Goal: Information Seeking & Learning: Learn about a topic

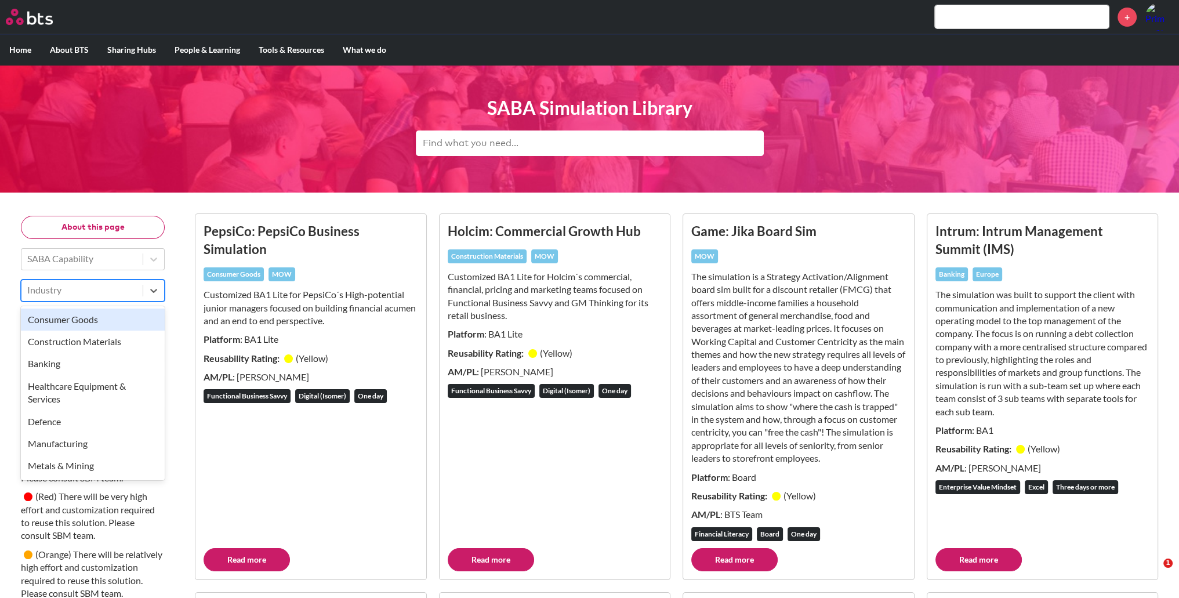
click at [114, 292] on div at bounding box center [82, 289] width 110 height 15
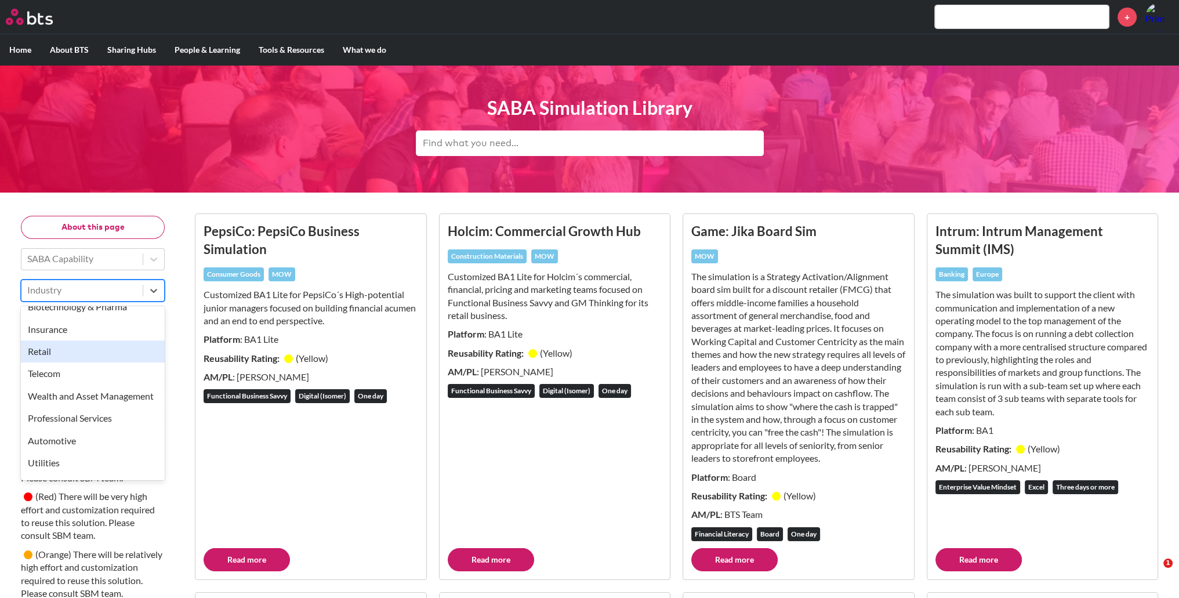
scroll to position [369, 0]
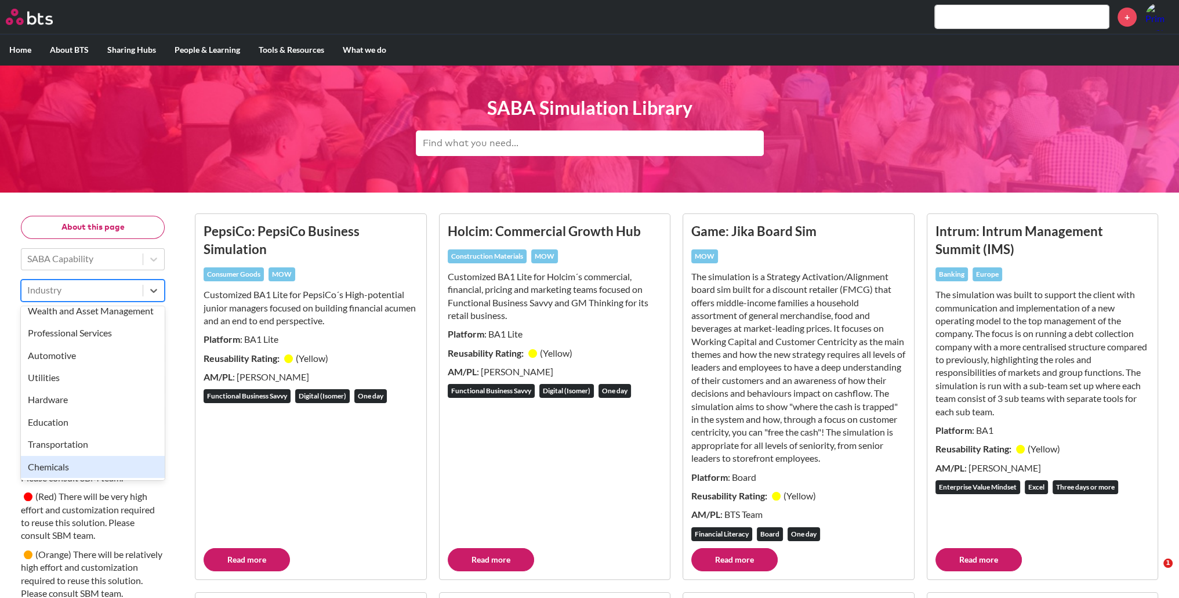
click at [115, 365] on div "Chemicals" at bounding box center [93, 467] width 144 height 22
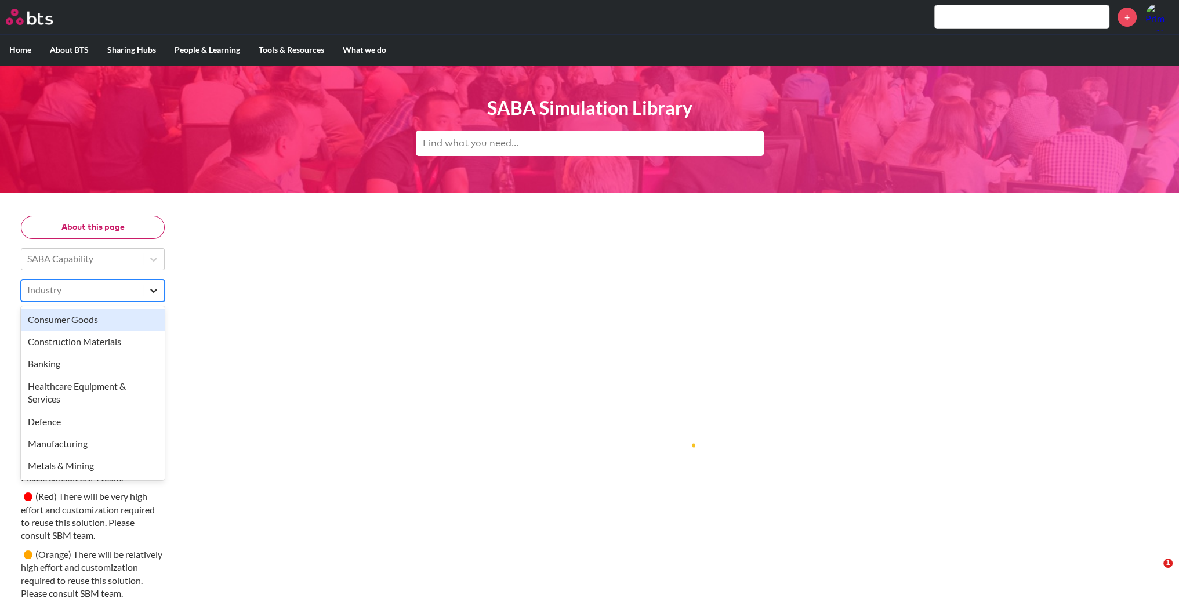
click at [155, 294] on icon at bounding box center [154, 291] width 12 height 12
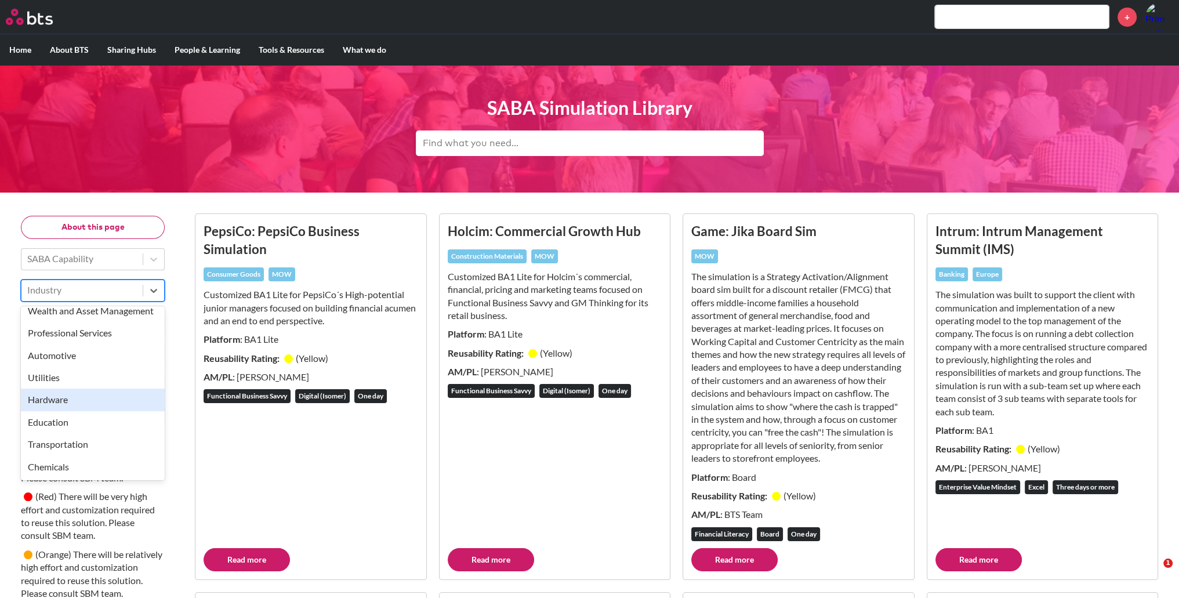
click at [106, 365] on div "Hardware" at bounding box center [93, 399] width 144 height 22
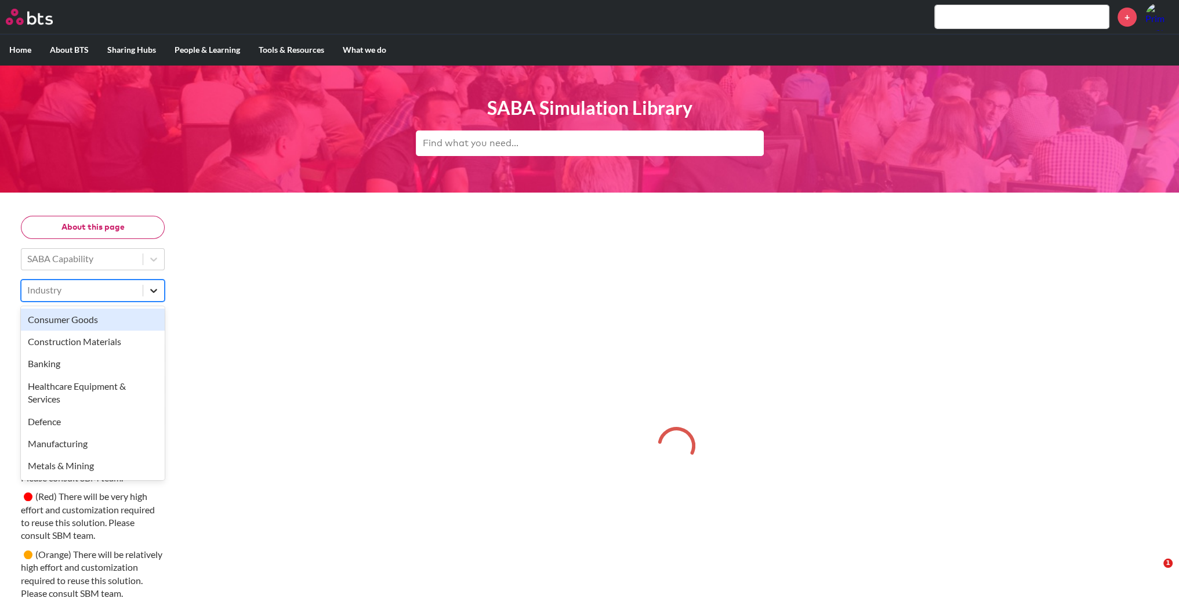
click at [150, 293] on icon at bounding box center [154, 291] width 12 height 12
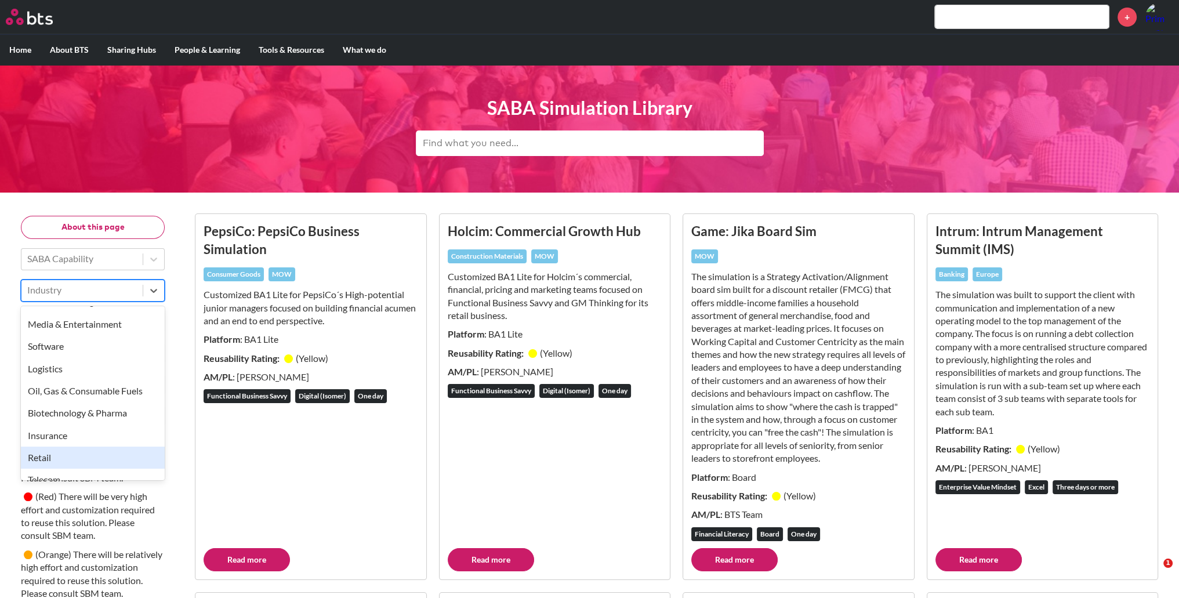
scroll to position [154, 0]
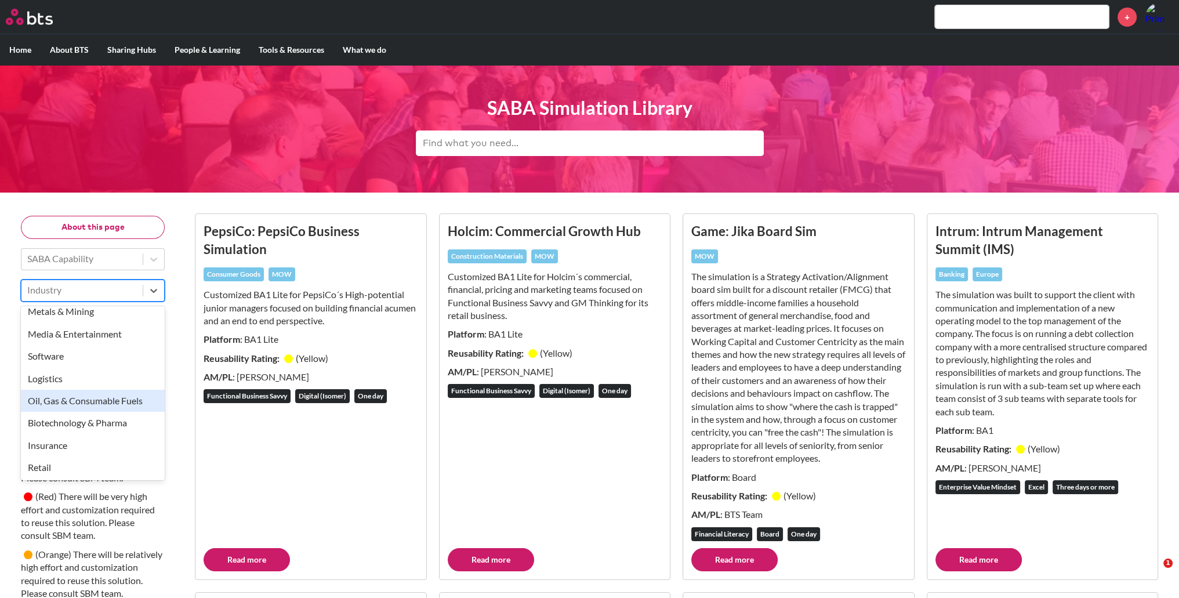
click at [112, 365] on div "Oil, Gas & Consumable Fuels" at bounding box center [93, 401] width 144 height 22
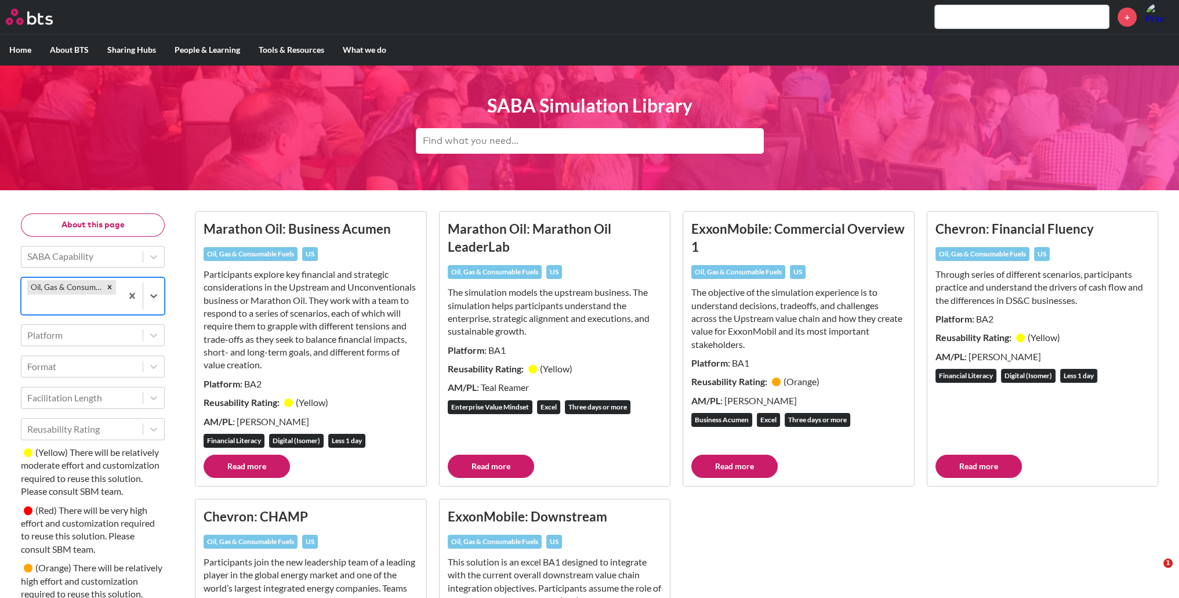
scroll to position [0, 0]
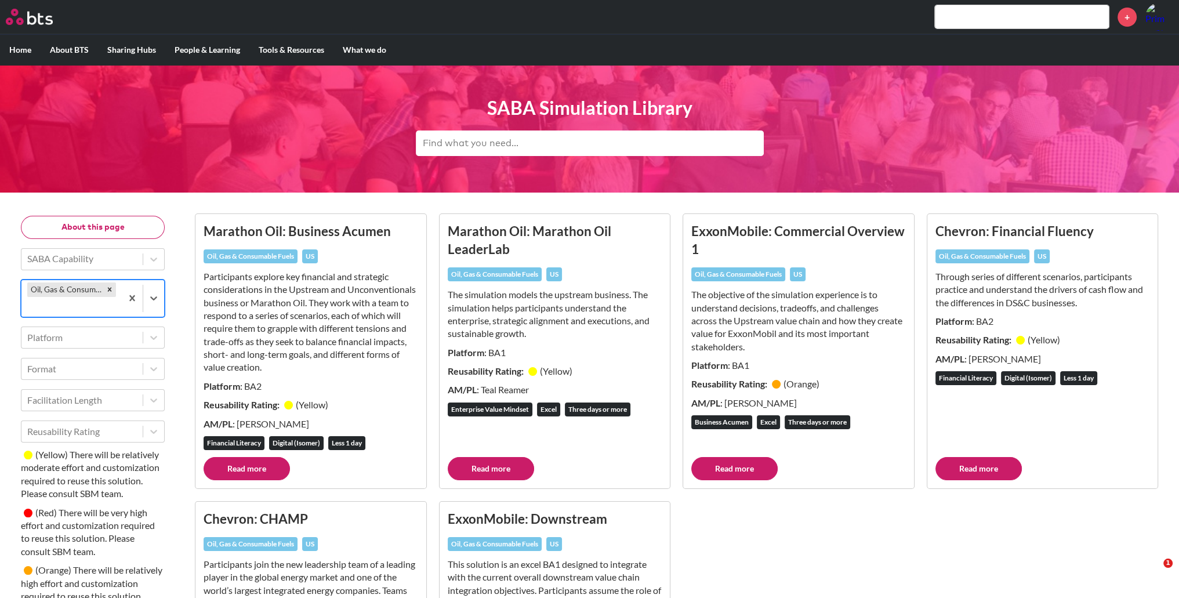
click at [742, 365] on link "Read more" at bounding box center [734, 468] width 86 height 23
click at [112, 287] on icon "Remove Oil, Gas & Consumable Fuels" at bounding box center [110, 289] width 8 height 8
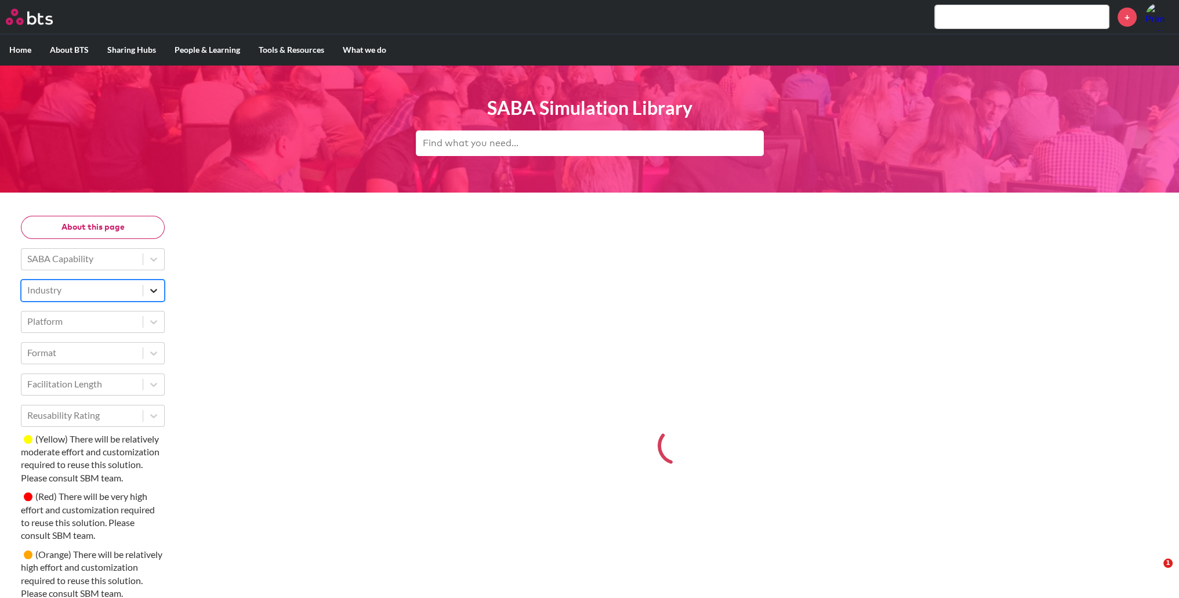
click at [144, 288] on div at bounding box center [153, 290] width 21 height 21
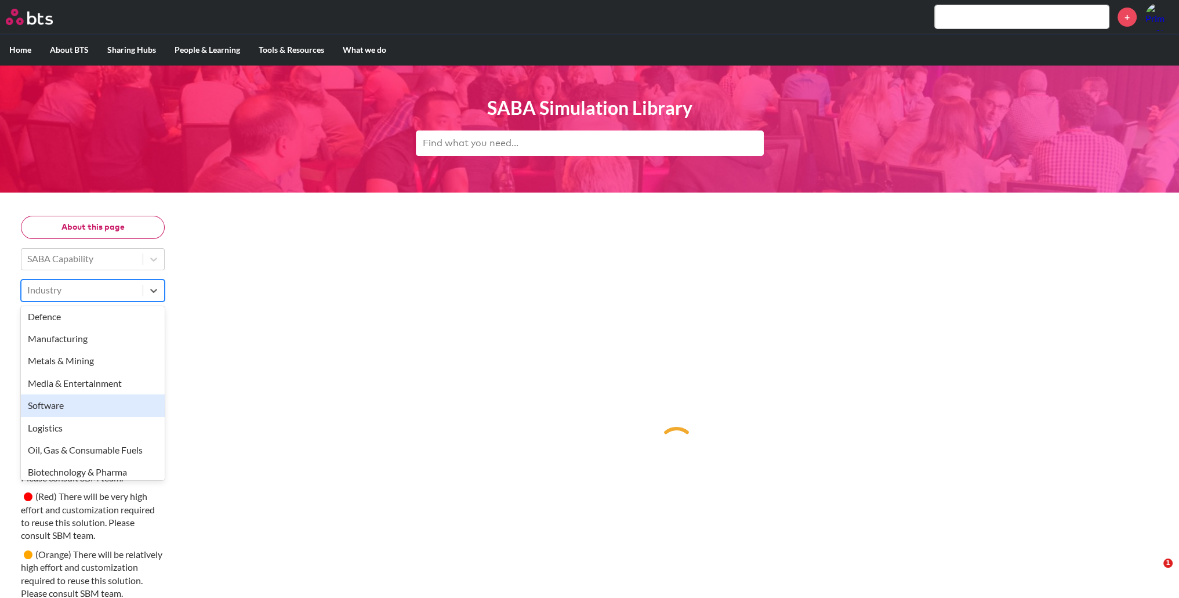
scroll to position [116, 0]
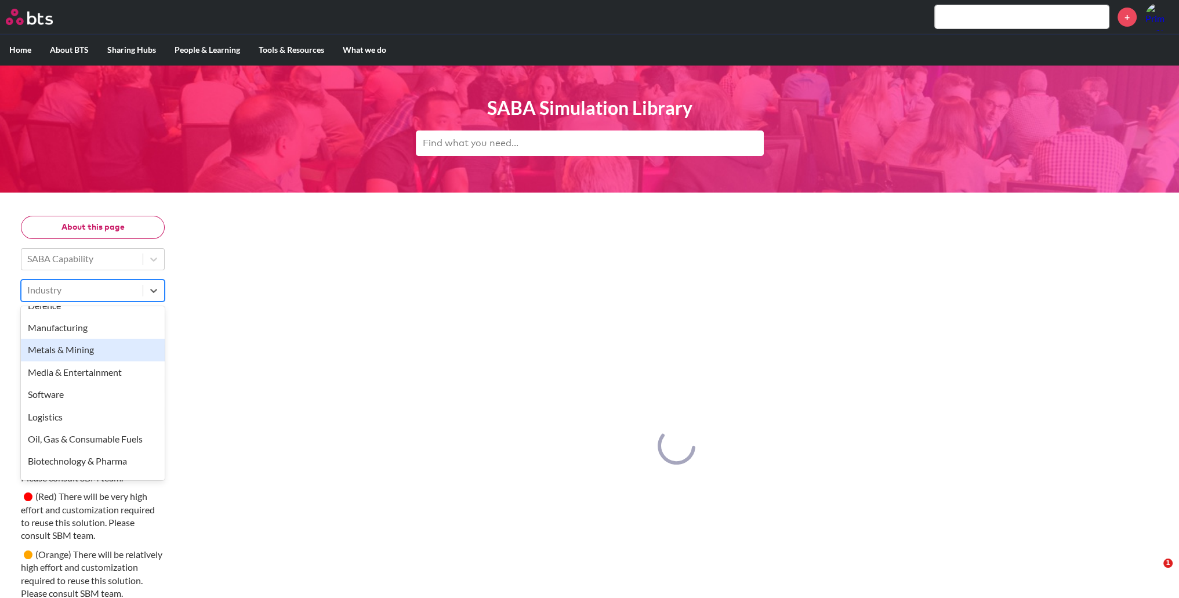
click at [121, 348] on div "Metals & Mining" at bounding box center [93, 350] width 144 height 22
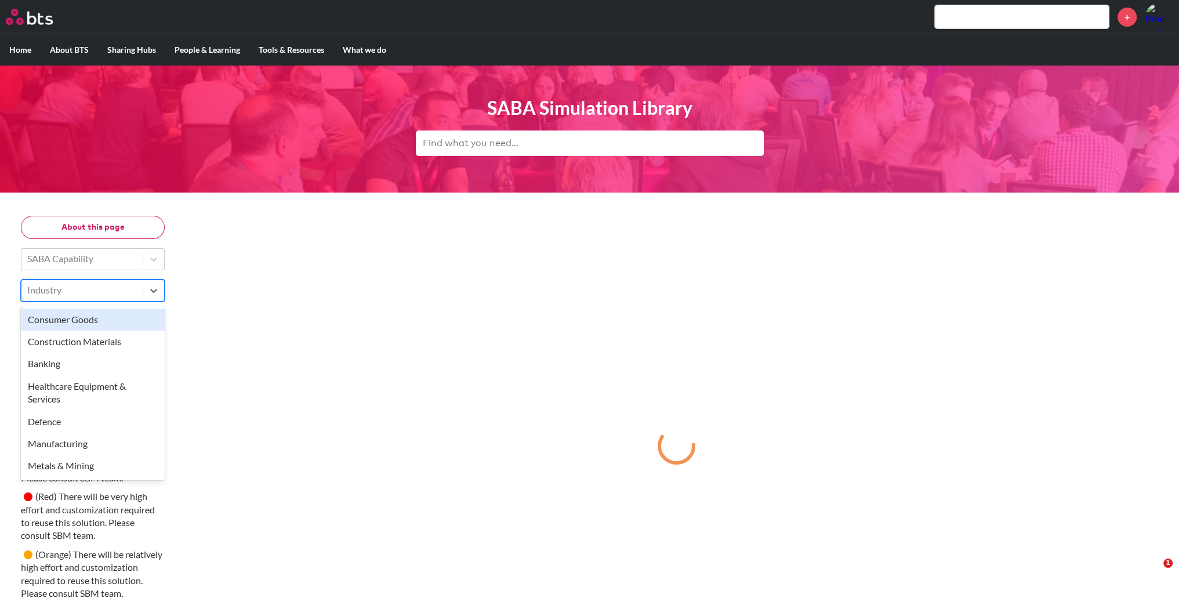
click at [139, 287] on div "Industry" at bounding box center [81, 290] width 121 height 20
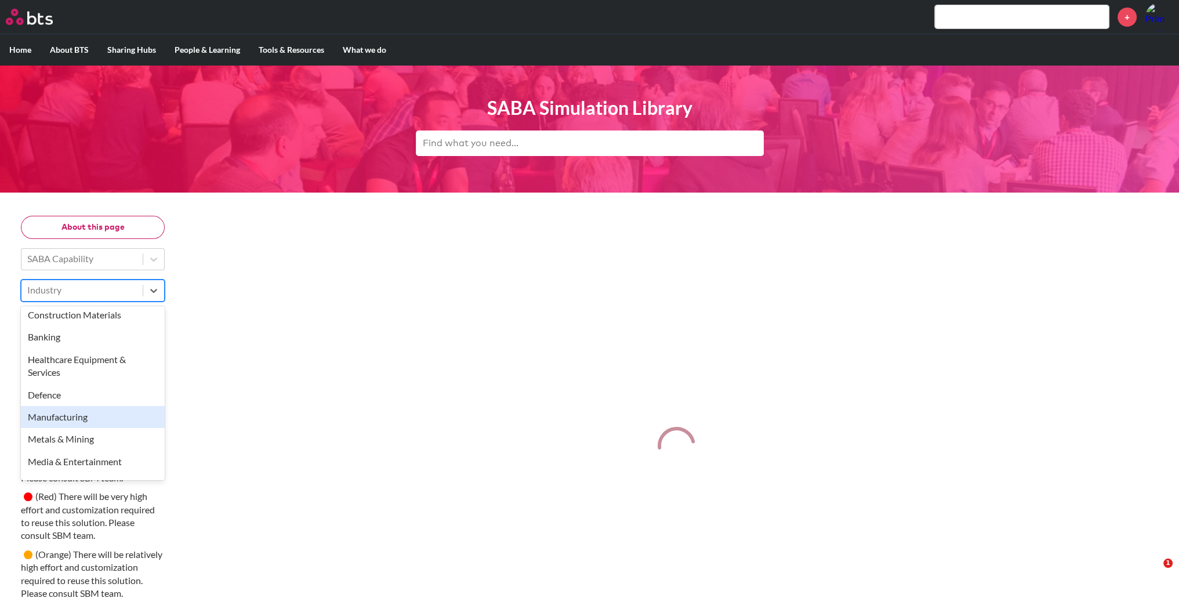
scroll to position [38, 0]
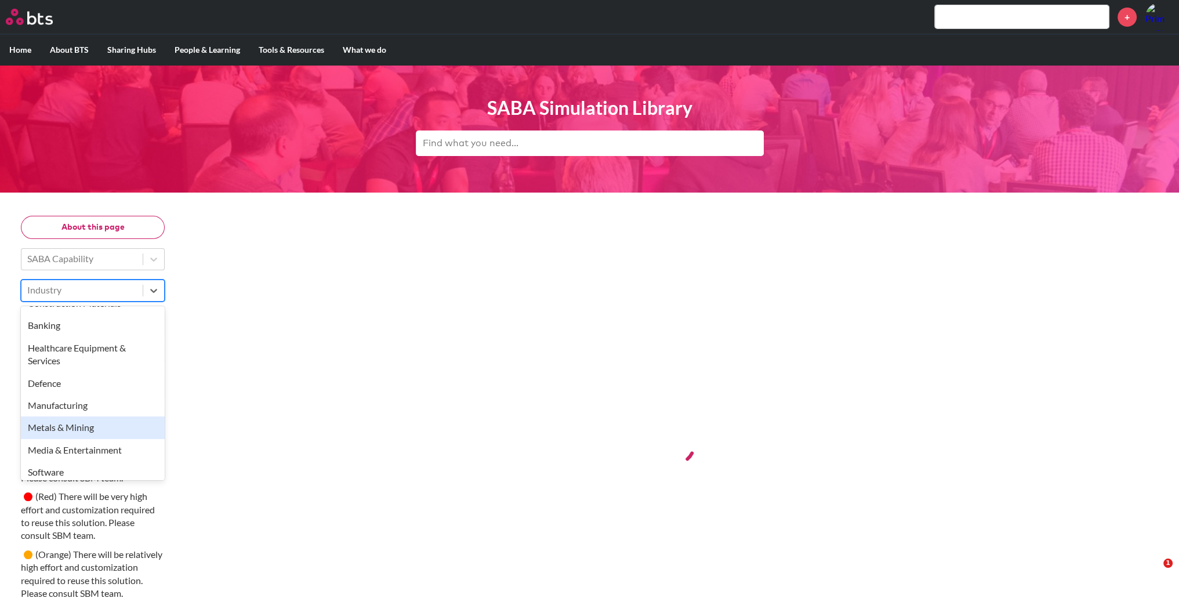
click at [121, 365] on div "Metals & Mining" at bounding box center [93, 427] width 144 height 22
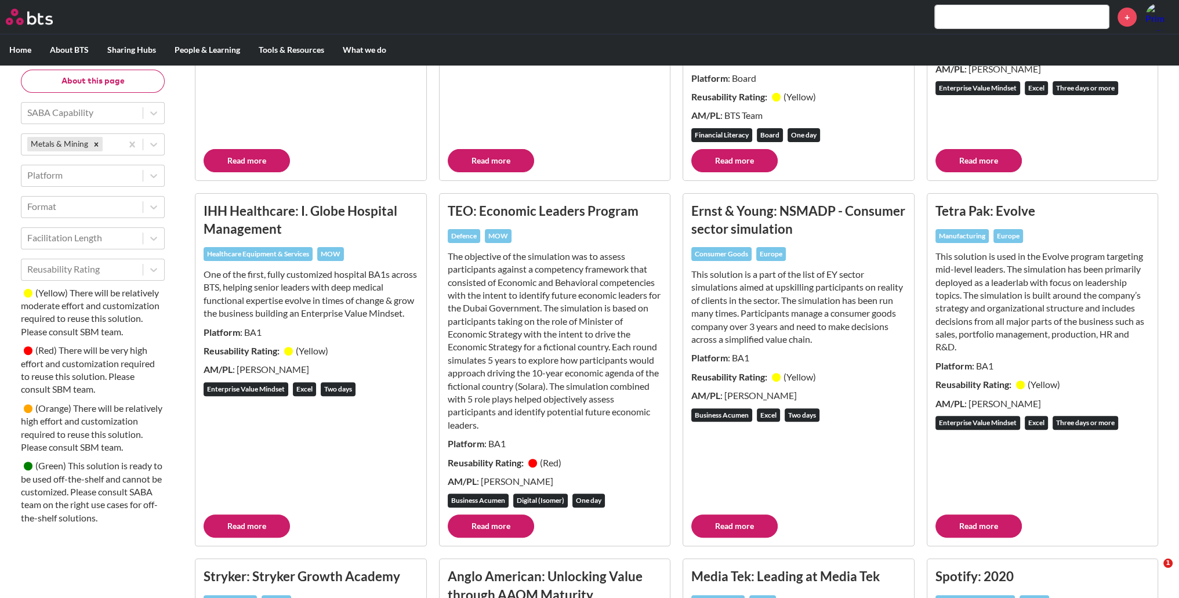
scroll to position [425, 0]
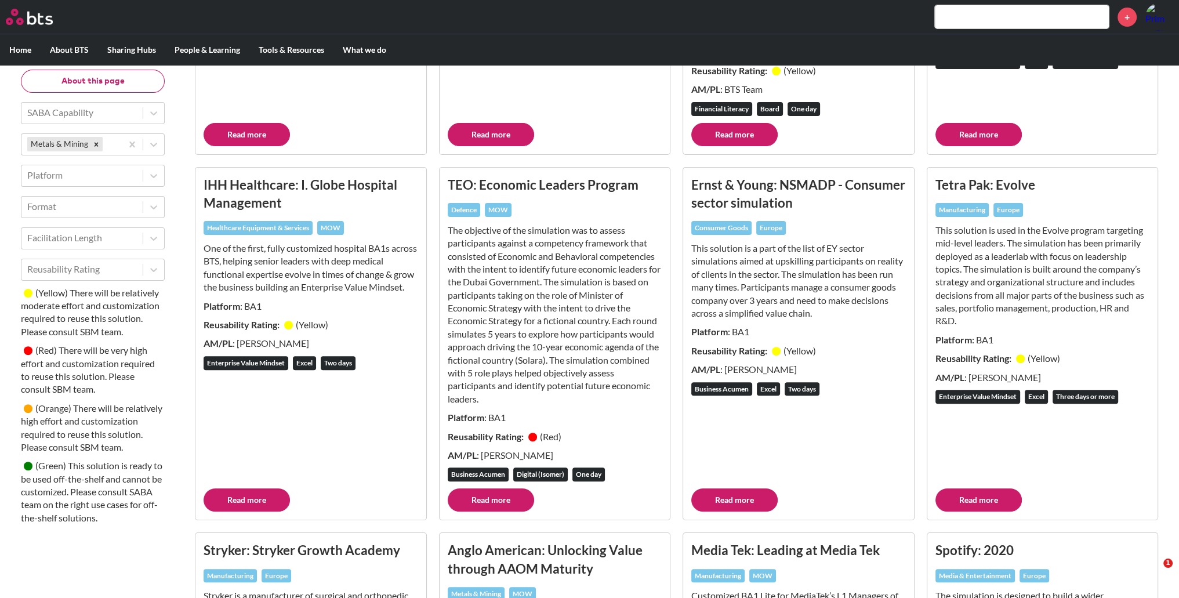
click at [742, 365] on link "Read more" at bounding box center [978, 499] width 86 height 23
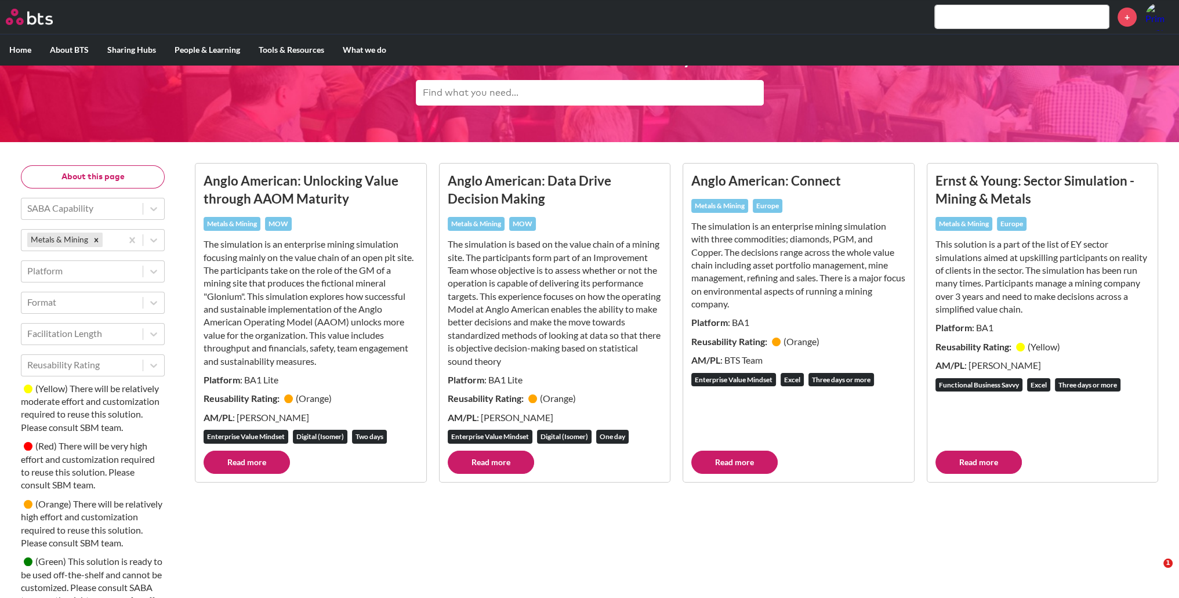
scroll to position [51, 0]
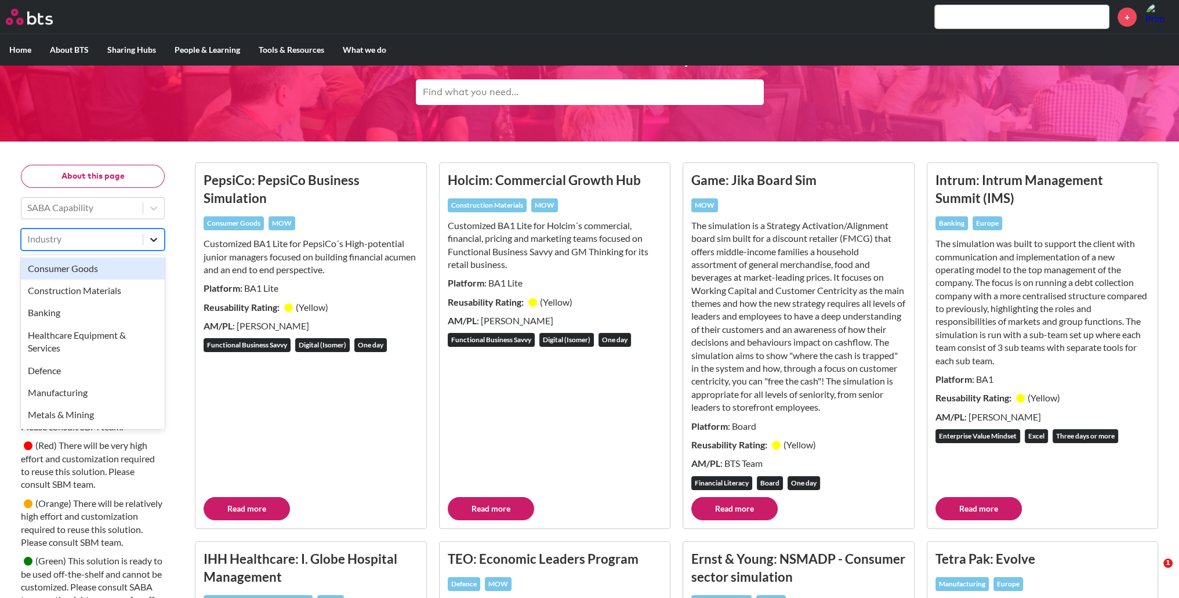
click at [153, 241] on icon at bounding box center [153, 240] width 7 height 4
click at [129, 365] on div "Manufacturing" at bounding box center [93, 392] width 144 height 22
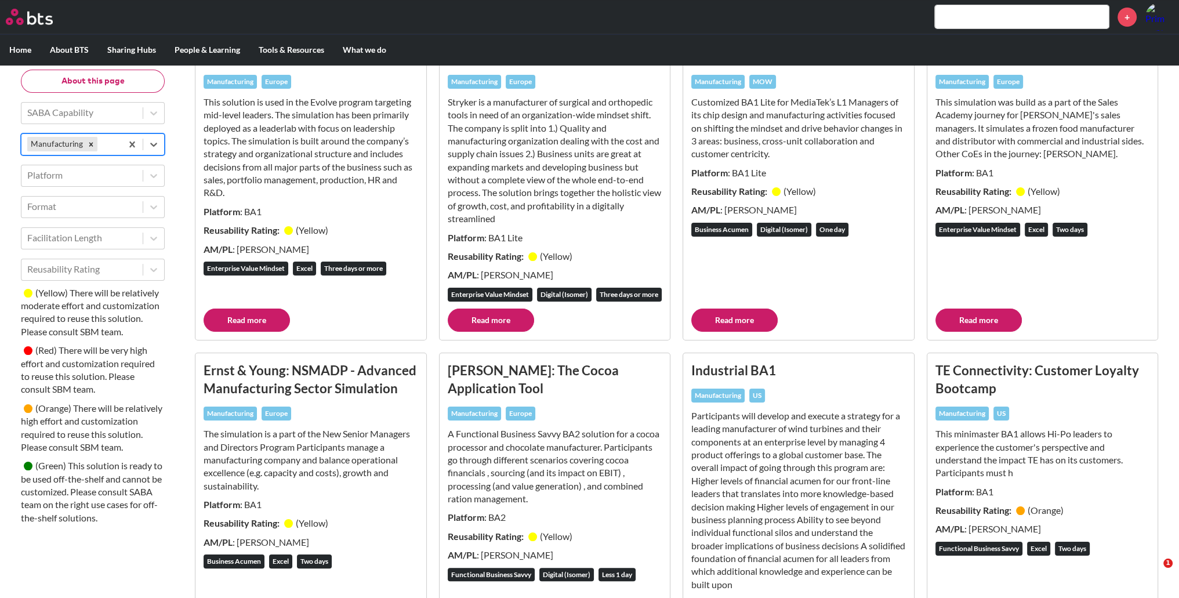
scroll to position [130, 0]
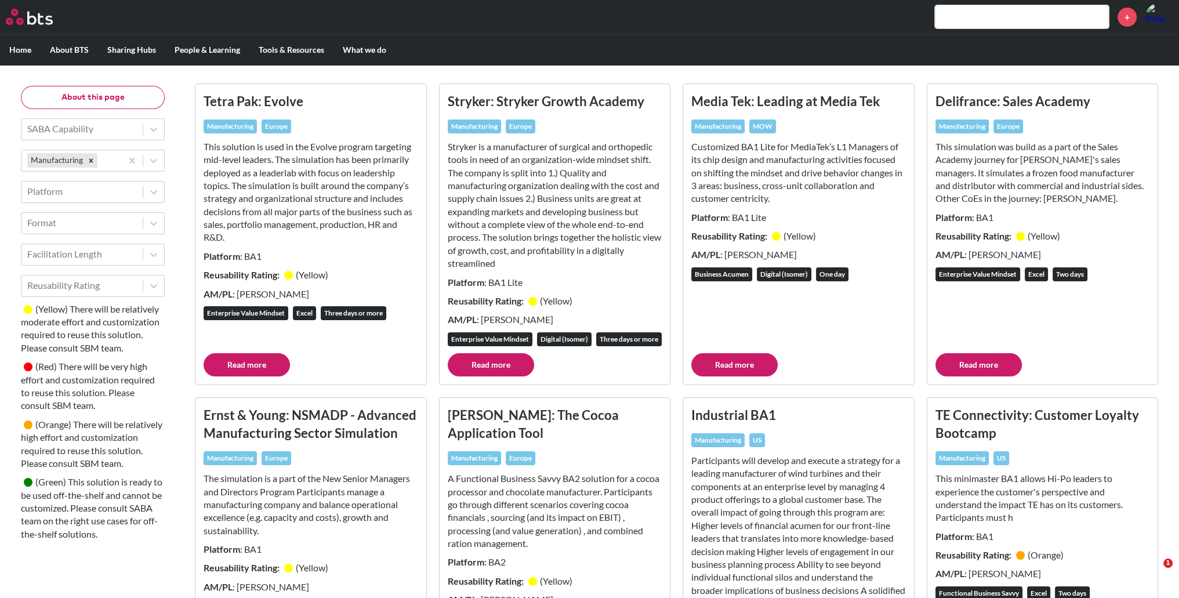
click at [492, 365] on link "Read more" at bounding box center [491, 364] width 86 height 23
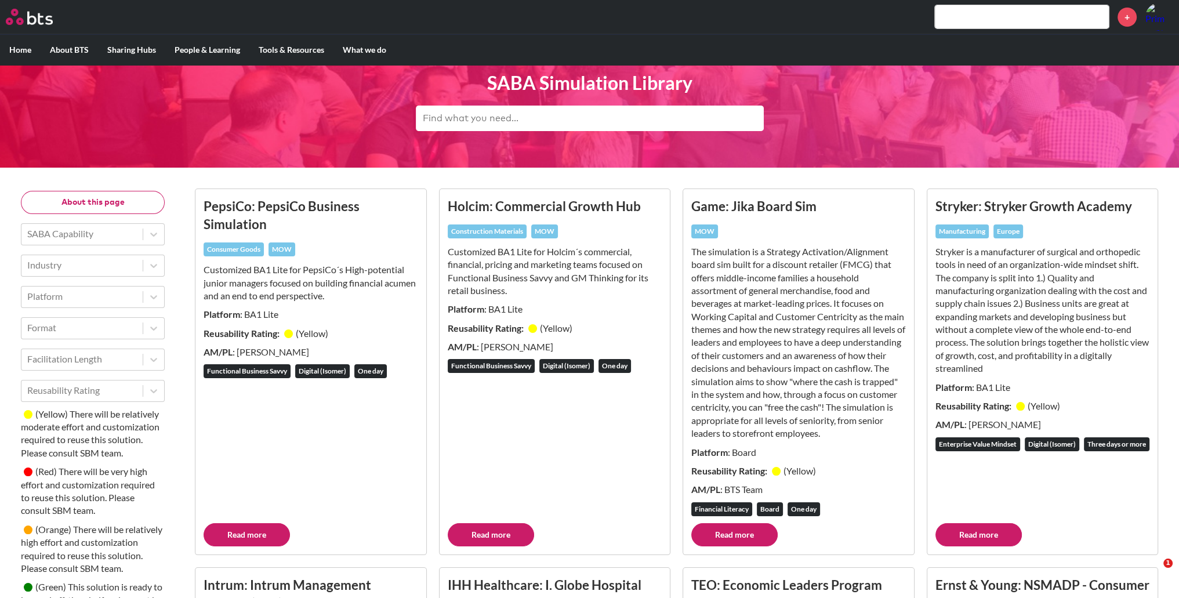
scroll to position [38, 0]
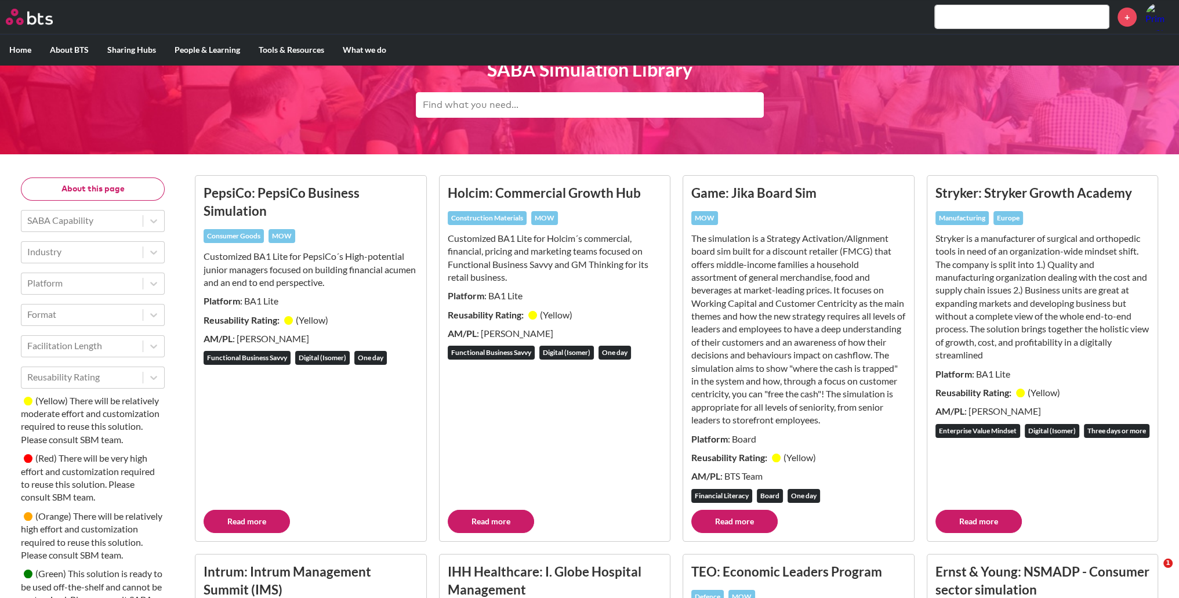
click at [990, 531] on link "Read more" at bounding box center [978, 521] width 86 height 23
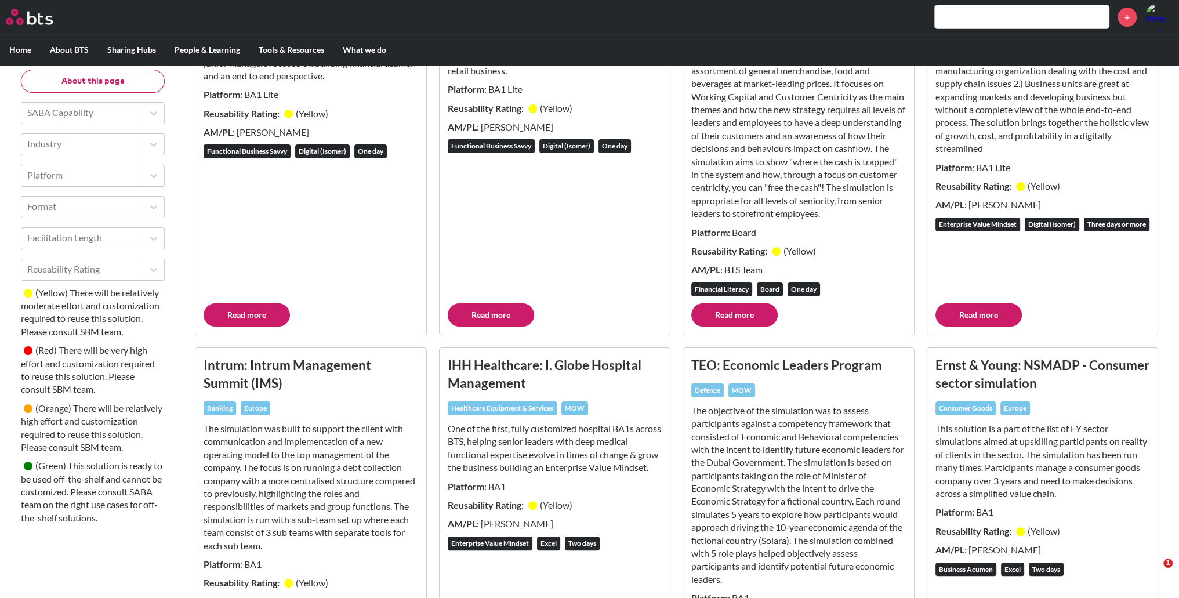
scroll to position [348, 0]
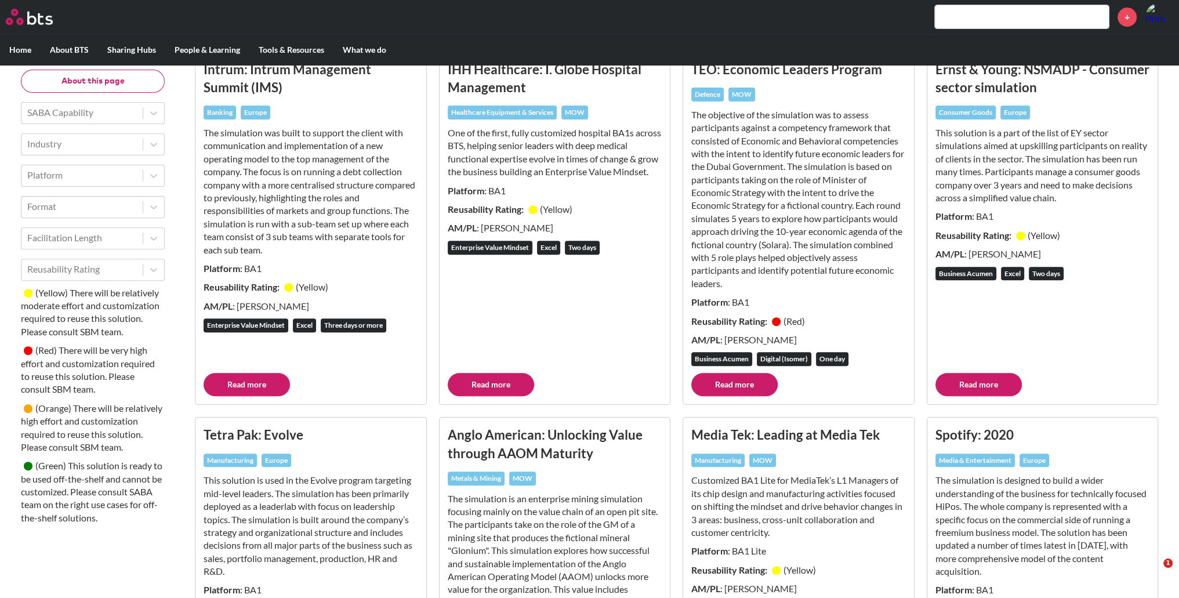
scroll to position [541, 0]
click at [248, 395] on link "Read more" at bounding box center [246, 383] width 86 height 23
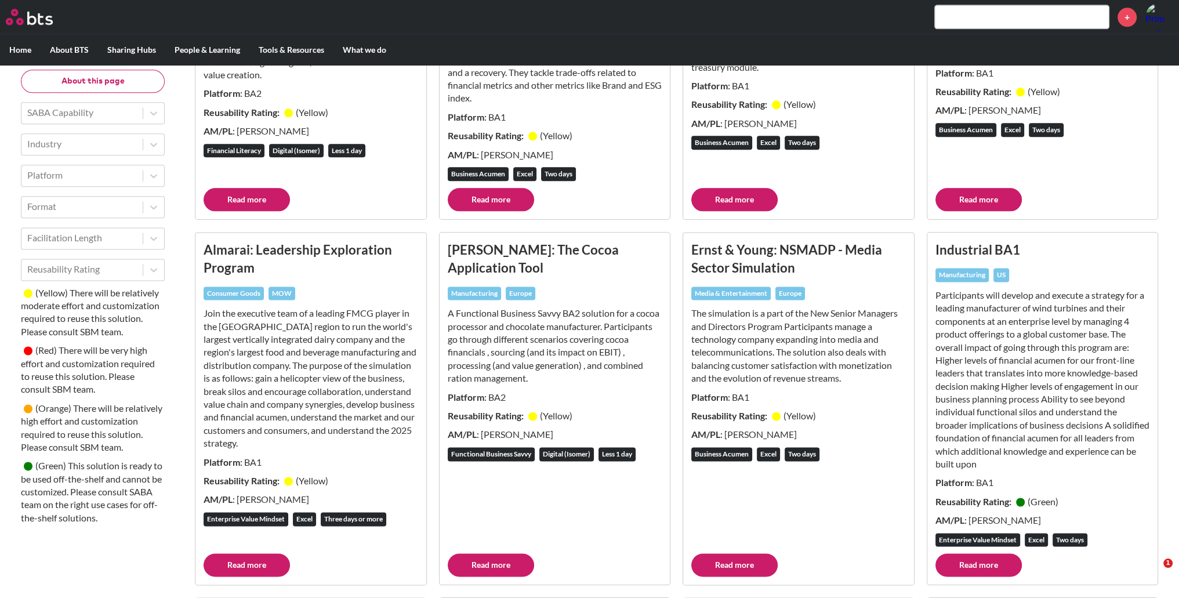
scroll to position [2009, 0]
